Goal: Task Accomplishment & Management: Complete application form

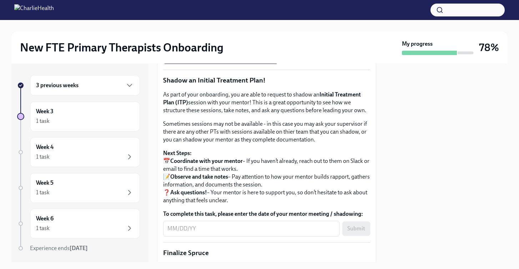
scroll to position [657, 0]
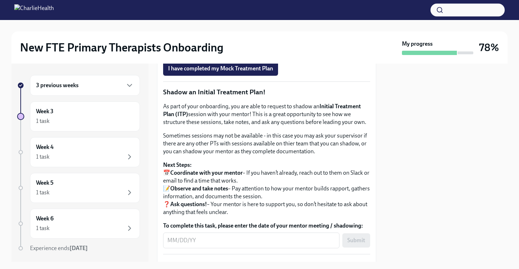
click at [208, 52] on span "Upload Mock Treatment Plan" at bounding box center [207, 48] width 79 height 7
click at [0, 0] on input "Upload Mock Treatment Plan" at bounding box center [0, 0] width 0 height 0
click at [202, 52] on span "Upload Mock Treatment Plan" at bounding box center [207, 48] width 79 height 7
click at [0, 0] on input "Upload Mock Treatment Plan" at bounding box center [0, 0] width 0 height 0
click at [212, 52] on span "Upload Mock Treatment Plan" at bounding box center [207, 48] width 79 height 7
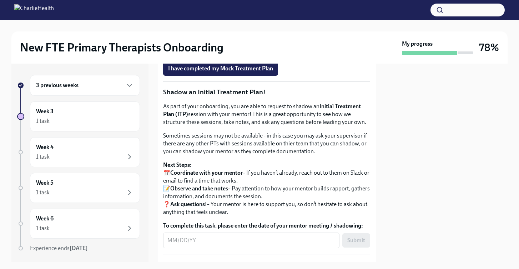
click at [0, 0] on input "Upload Mock Treatment Plan" at bounding box center [0, 0] width 0 height 0
click at [207, 56] on label "Upload Mock Treatment Plan" at bounding box center [207, 48] width 89 height 14
click at [0, 0] on input "Upload Mock Treatment Plan" at bounding box center [0, 0] width 0 height 0
click at [263, 72] on span "I have completed my Mock Treatment Plan" at bounding box center [220, 68] width 105 height 7
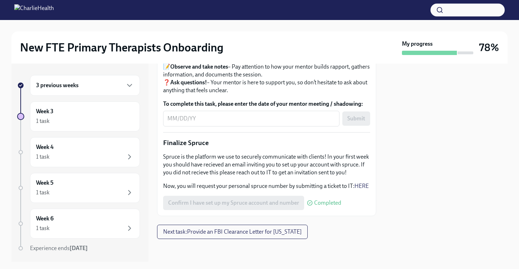
scroll to position [862, 0]
click at [212, 118] on textarea "To complete this task, please enter the date of your mentor meeting / shadowing:" at bounding box center [251, 118] width 168 height 9
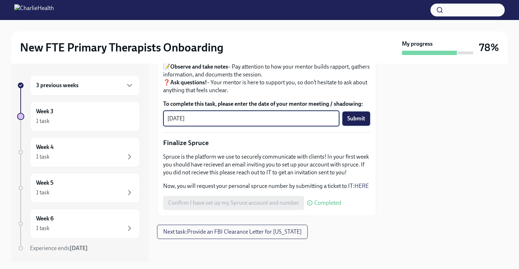
type textarea "[DATE]"
click at [358, 122] on span "Submit" at bounding box center [356, 118] width 18 height 7
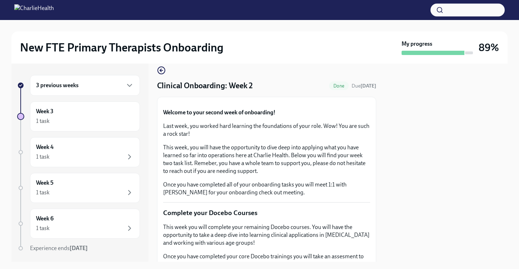
scroll to position [0, 0]
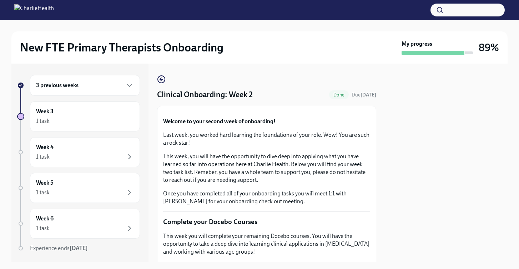
click at [104, 87] on div "3 previous weeks" at bounding box center [85, 85] width 98 height 9
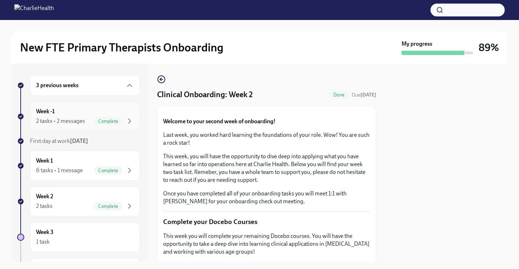
click at [103, 108] on div "Week -1 2 tasks • 2 messages Complete" at bounding box center [85, 116] width 98 height 18
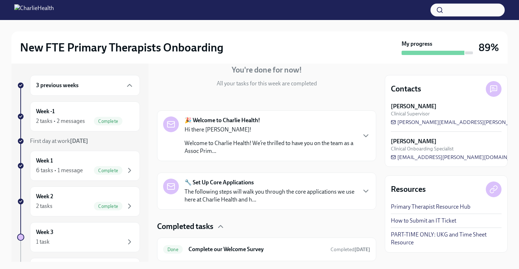
scroll to position [122, 0]
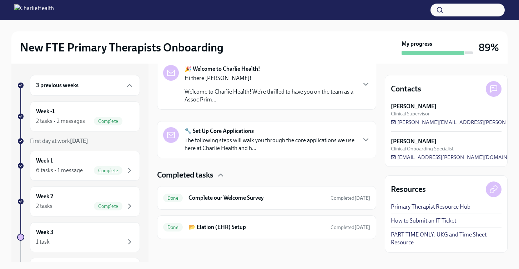
click at [275, 93] on p "Welcome to Charlie Health! We’re thrilled to have you on the team as a Assoc Pr…" at bounding box center [269, 96] width 171 height 16
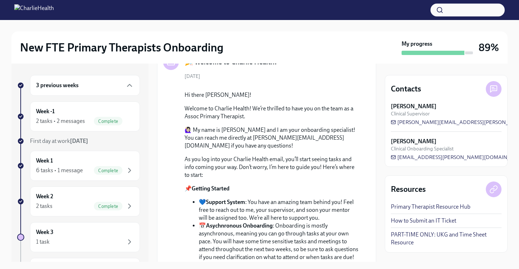
scroll to position [81, 0]
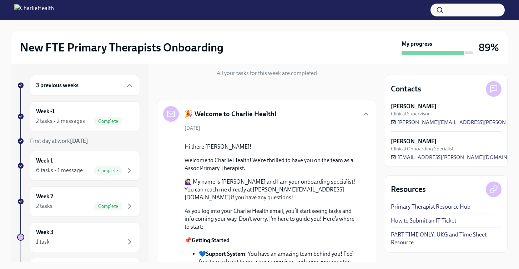
click at [361, 118] on div "🎉 Welcome to Charlie Health!" at bounding box center [266, 114] width 207 height 16
click at [366, 108] on div "🎉 Welcome to Charlie Health!" at bounding box center [266, 114] width 207 height 16
click at [365, 113] on icon "button" at bounding box center [365, 114] width 4 height 2
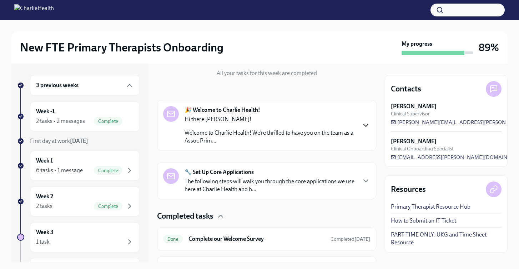
click at [352, 170] on div "🔧 Set Up Core Applications The following steps will walk you through the core a…" at bounding box center [269, 180] width 171 height 25
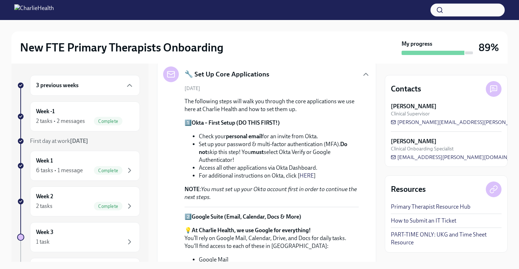
scroll to position [152, 0]
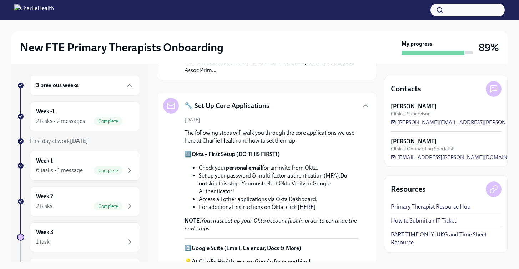
click at [364, 112] on div "🔧 Set Up Core Applications" at bounding box center [266, 106] width 207 height 16
click at [365, 107] on icon "button" at bounding box center [365, 105] width 9 height 9
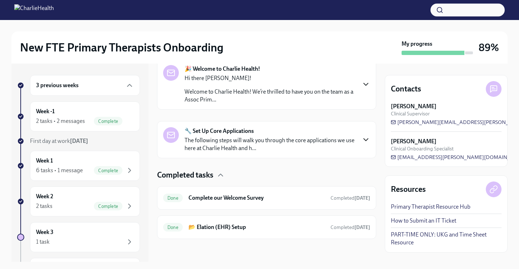
scroll to position [122, 0]
click at [290, 195] on h6 "Complete our Welcome Survey" at bounding box center [256, 198] width 136 height 8
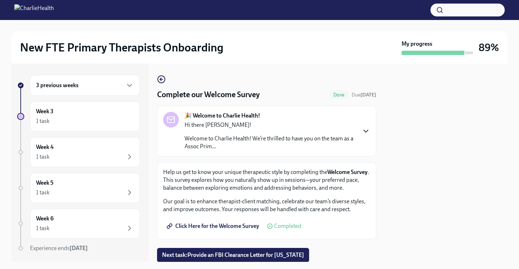
click at [366, 130] on icon "button" at bounding box center [365, 131] width 9 height 9
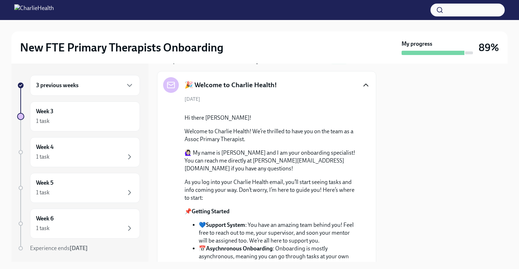
scroll to position [11, 0]
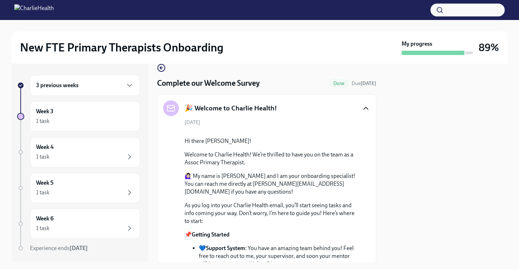
click at [162, 70] on icon "button" at bounding box center [161, 67] width 9 height 9
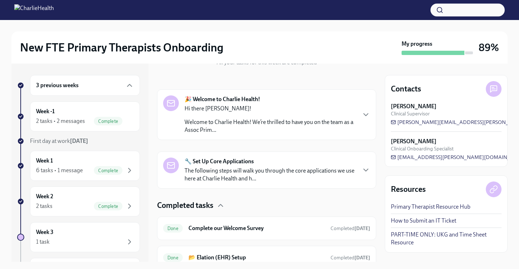
scroll to position [122, 0]
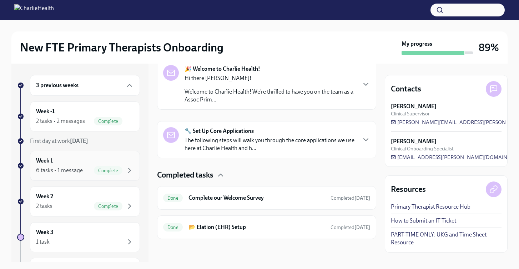
click at [109, 156] on div "Week 1 6 tasks • 1 message Complete" at bounding box center [85, 166] width 110 height 30
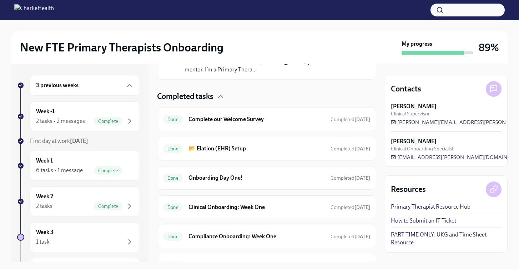
scroll to position [191, 0]
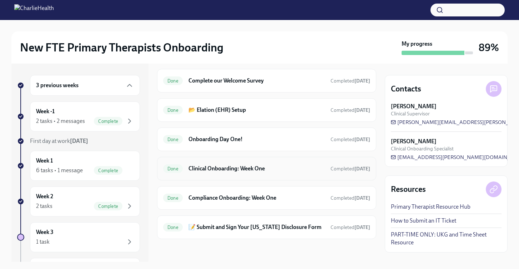
click at [256, 170] on h6 "Clinical Onboarding: Week One" at bounding box center [256, 168] width 136 height 8
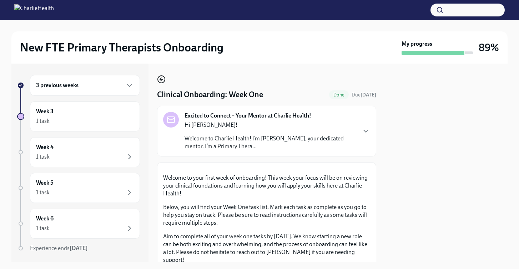
click at [162, 78] on icon "button" at bounding box center [161, 79] width 9 height 9
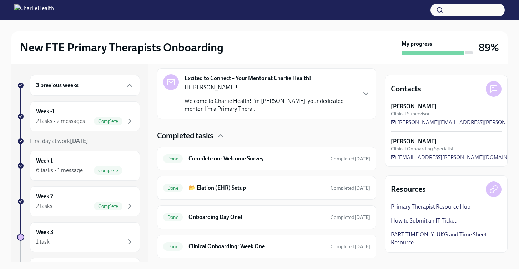
scroll to position [191, 0]
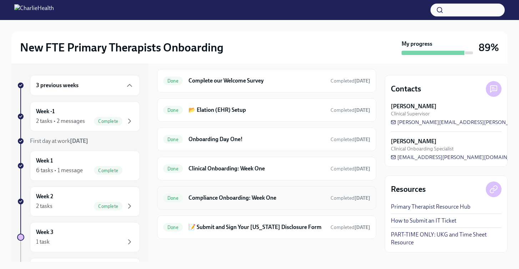
click at [193, 206] on div "Done Compliance Onboarding: Week One Completed [DATE]" at bounding box center [266, 198] width 219 height 24
click at [207, 204] on div "Done Compliance Onboarding: Week One Completed [DATE]" at bounding box center [266, 198] width 219 height 24
click at [256, 200] on h6 "Compliance Onboarding: Week One" at bounding box center [256, 198] width 136 height 8
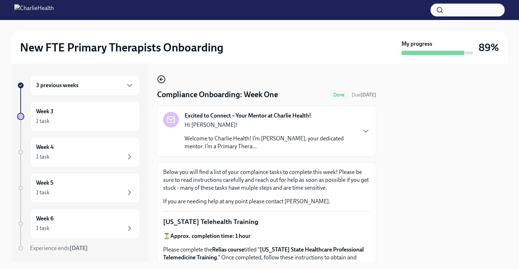
click at [161, 79] on icon "button" at bounding box center [161, 79] width 3 height 0
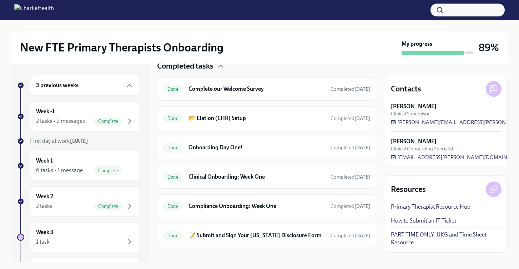
scroll to position [191, 0]
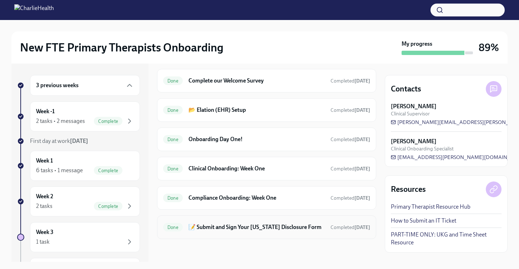
click at [214, 224] on h6 "📝 Submit and Sign Your [US_STATE] Disclosure Form" at bounding box center [256, 227] width 136 height 8
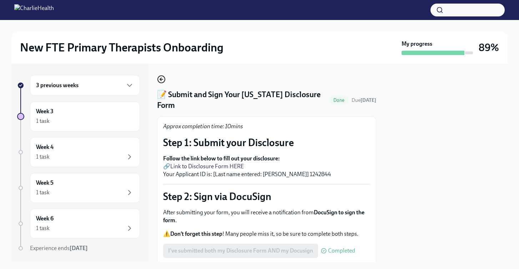
click at [162, 81] on icon "button" at bounding box center [161, 79] width 9 height 9
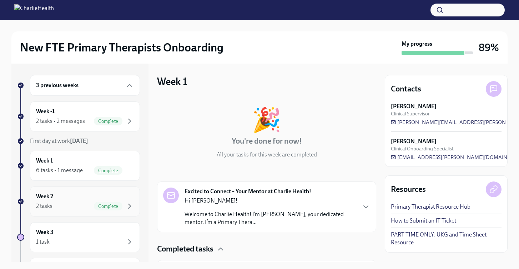
click at [121, 199] on div "Week 2 2 tasks Complete" at bounding box center [85, 201] width 98 height 18
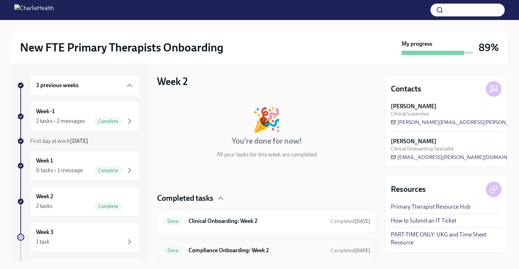
scroll to position [23, 0]
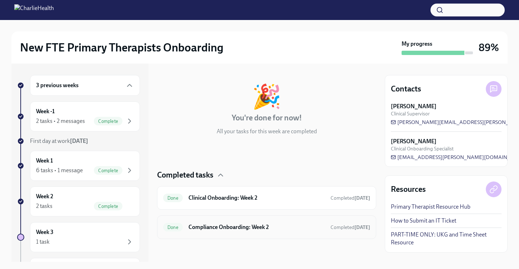
click at [255, 226] on h6 "Compliance Onboarding: Week 2" at bounding box center [256, 227] width 136 height 8
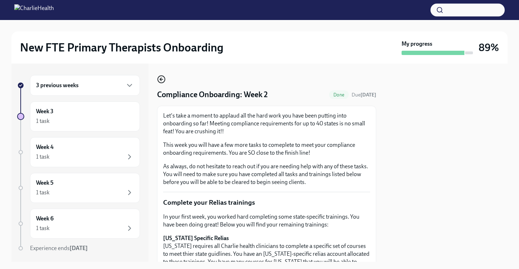
click at [161, 81] on icon "button" at bounding box center [161, 79] width 9 height 9
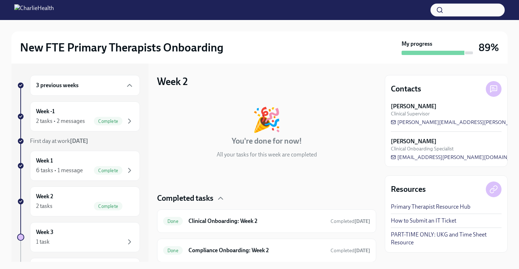
scroll to position [23, 0]
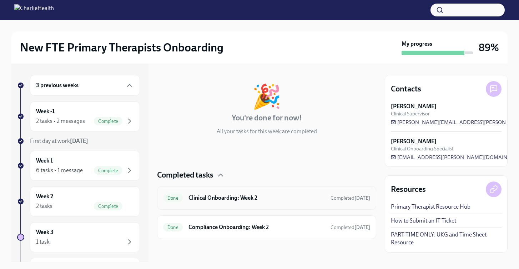
click at [208, 202] on div "Done Clinical Onboarding: Week 2 Completed [DATE]" at bounding box center [266, 197] width 207 height 11
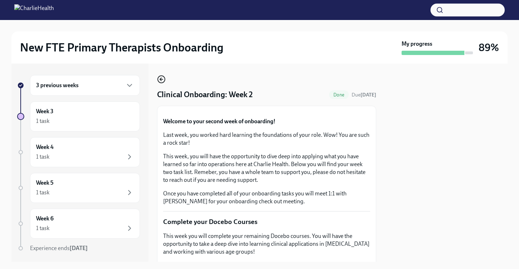
click at [162, 79] on icon "button" at bounding box center [161, 79] width 9 height 9
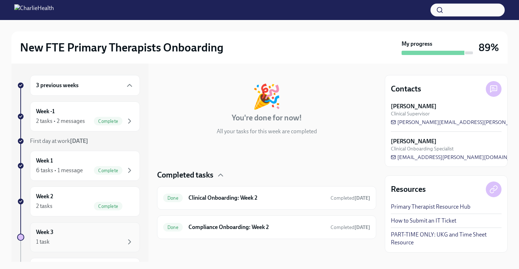
click at [75, 242] on div "1 task" at bounding box center [85, 241] width 98 height 9
